Goal: Navigation & Orientation: Find specific page/section

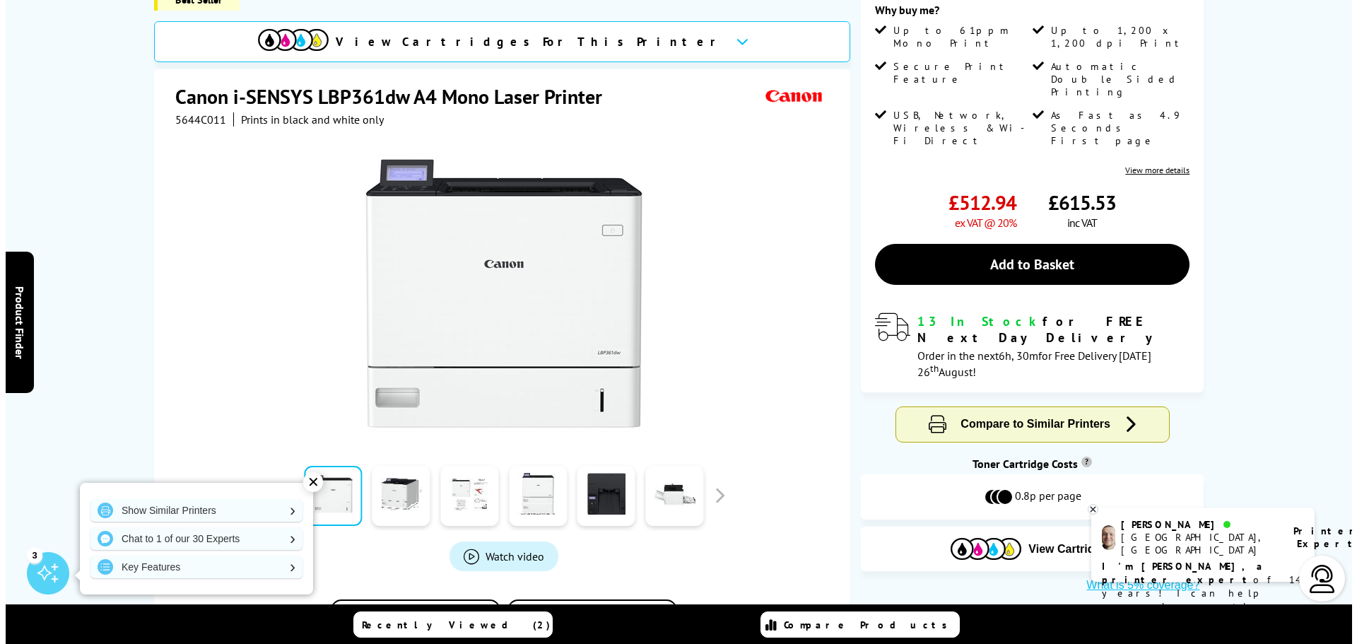
scroll to position [212, 0]
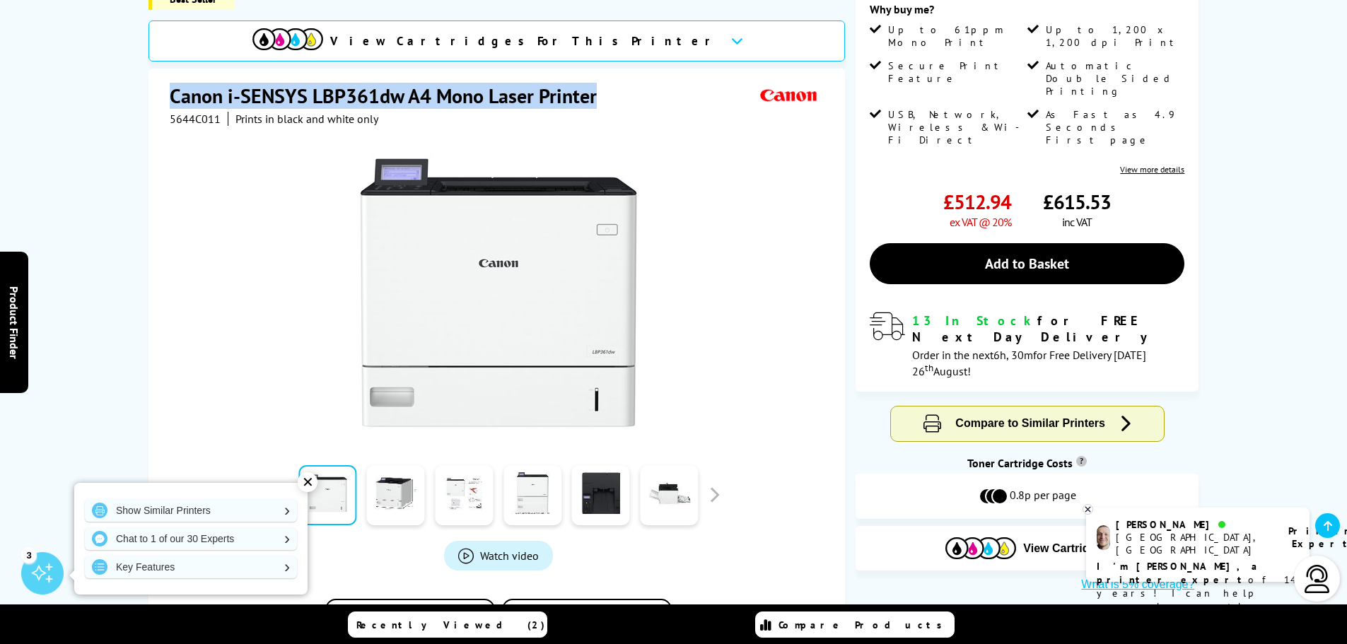
drag, startPoint x: 172, startPoint y: 95, endPoint x: 606, endPoint y: 108, distance: 433.5
click at [606, 108] on h1 "Canon i-SENSYS LBP361dw A4 Mono Laser Printer" at bounding box center [390, 96] width 441 height 26
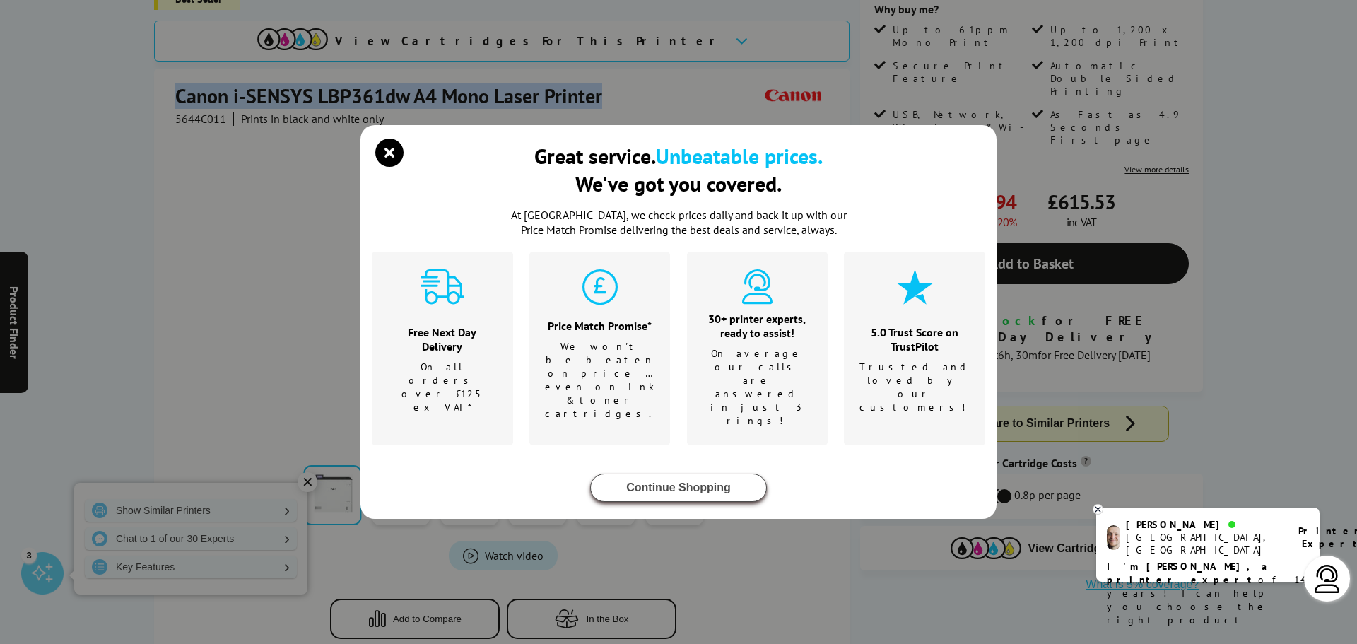
click at [723, 474] on button "Continue Shopping" at bounding box center [678, 488] width 177 height 28
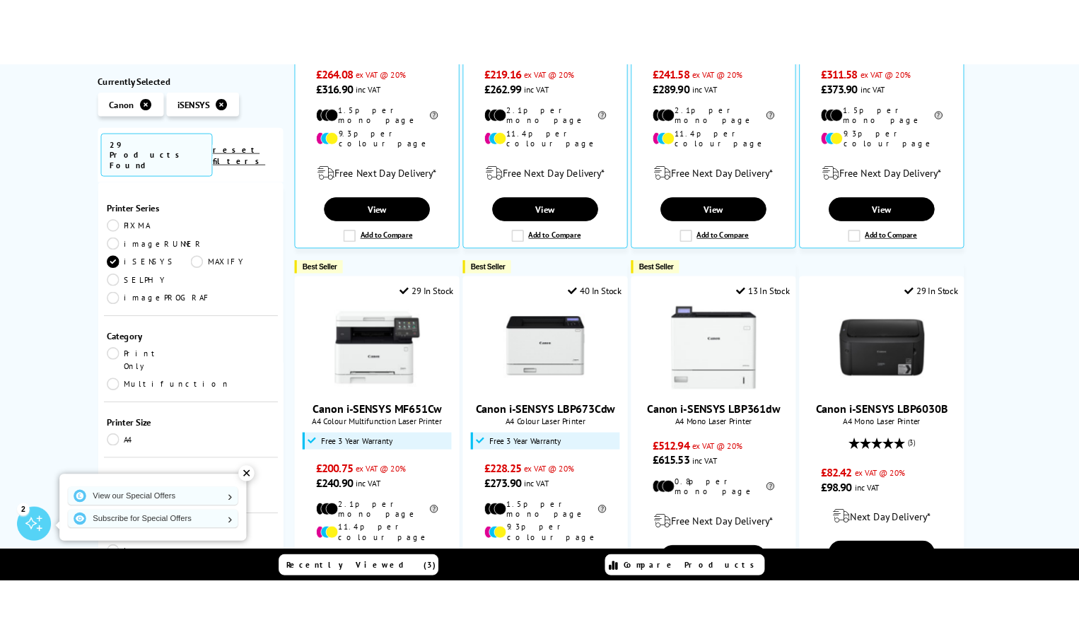
scroll to position [636, 0]
